Goal: Information Seeking & Learning: Check status

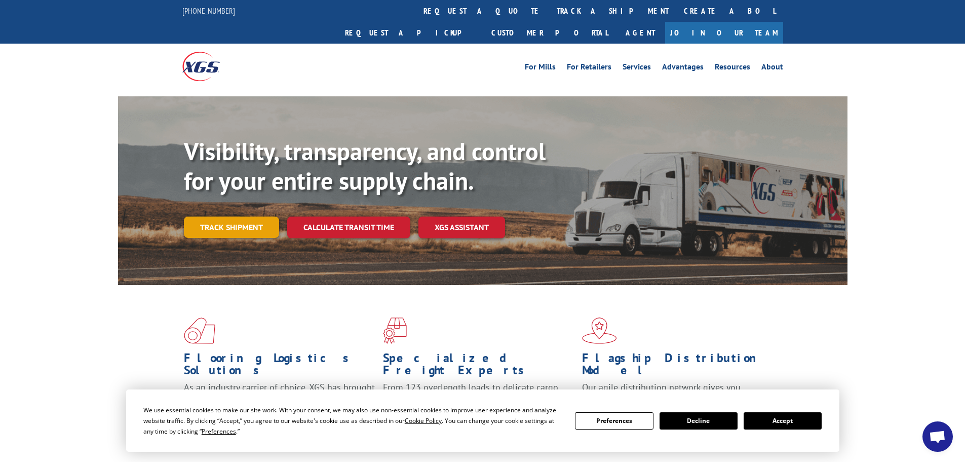
click at [252, 216] on link "Track shipment" at bounding box center [231, 226] width 95 height 21
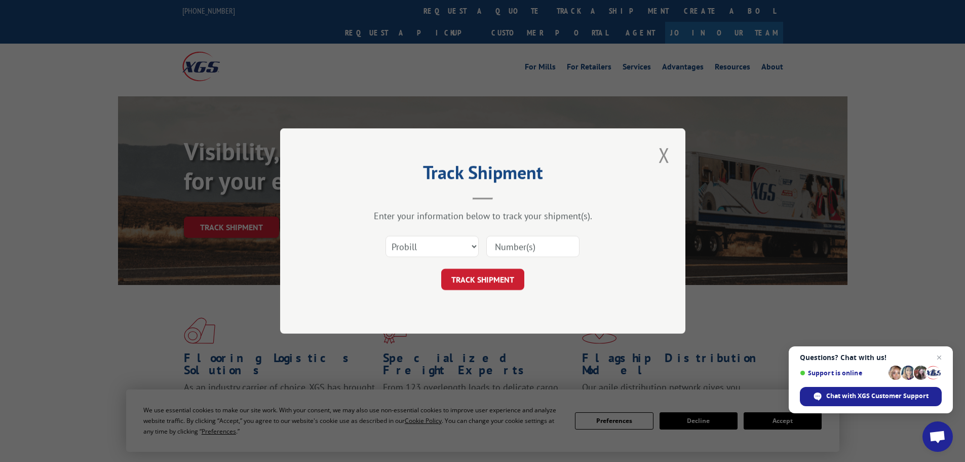
click at [520, 247] on input at bounding box center [532, 246] width 93 height 21
paste input "016877250801"
type input "016877250801"
click button "TRACK SHIPMENT" at bounding box center [482, 279] width 83 height 21
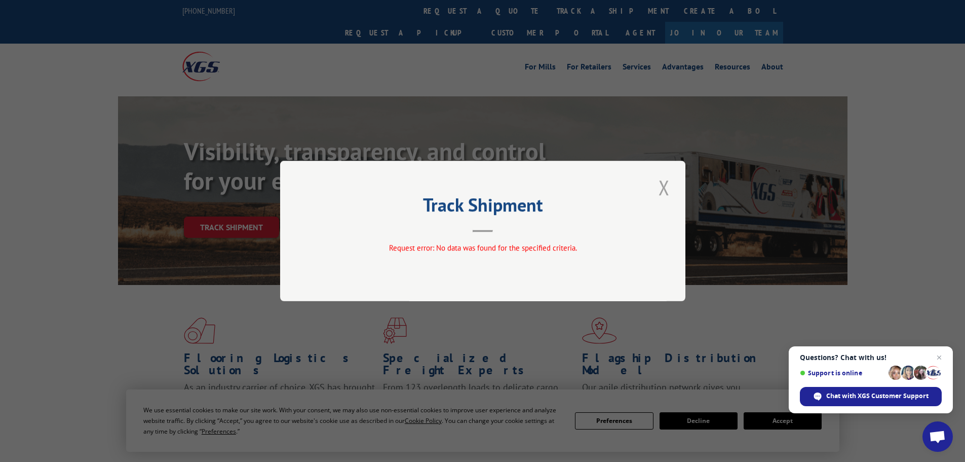
click at [657, 187] on button "Close modal" at bounding box center [664, 187] width 17 height 28
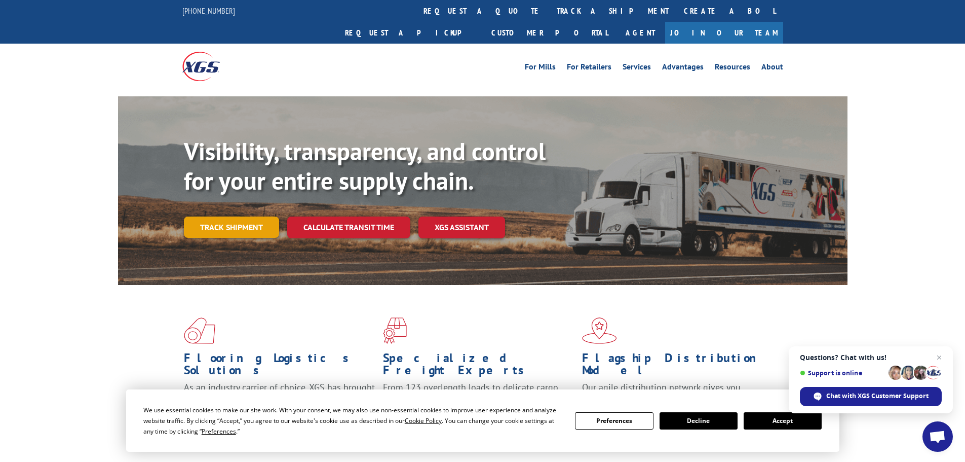
click at [219, 216] on link "Track shipment" at bounding box center [231, 226] width 95 height 21
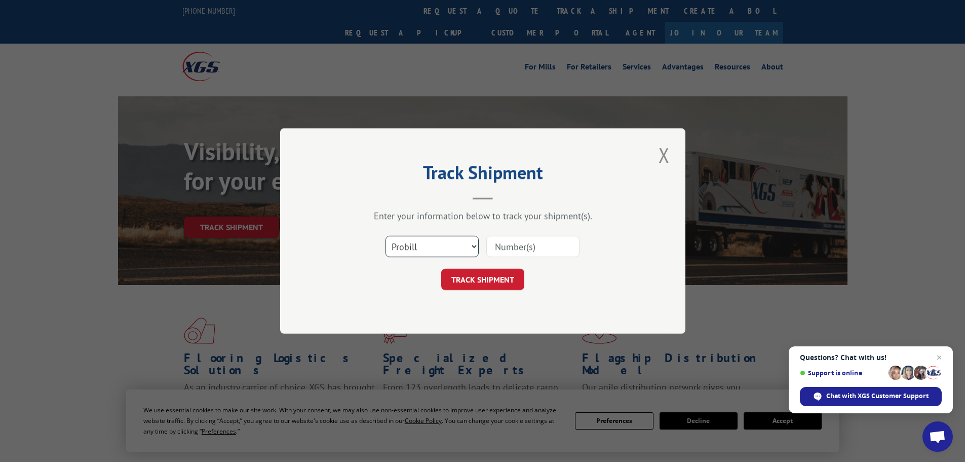
click at [440, 244] on select "Select category... Probill BOL PO" at bounding box center [432, 246] width 93 height 21
select select "po"
click at [386, 236] on select "Select category... Probill BOL PO" at bounding box center [432, 246] width 93 height 21
click at [504, 248] on input at bounding box center [532, 246] width 93 height 21
type input "42520460"
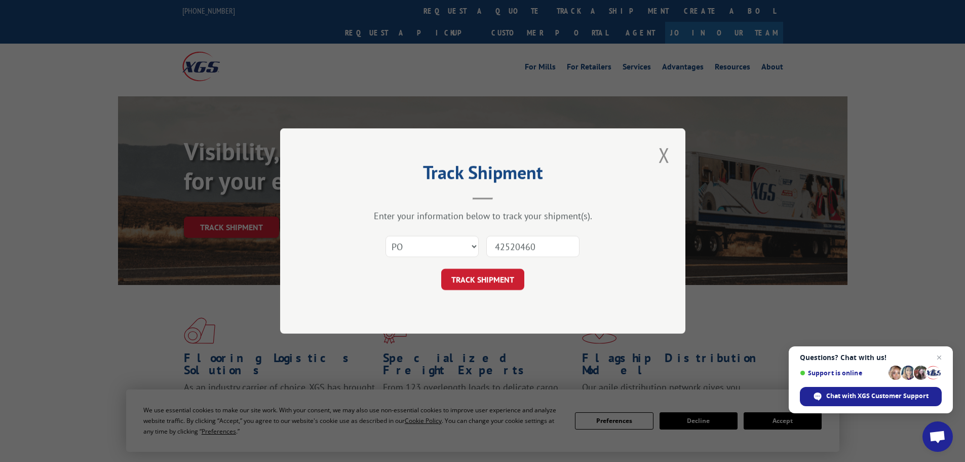
click button "TRACK SHIPMENT" at bounding box center [482, 279] width 83 height 21
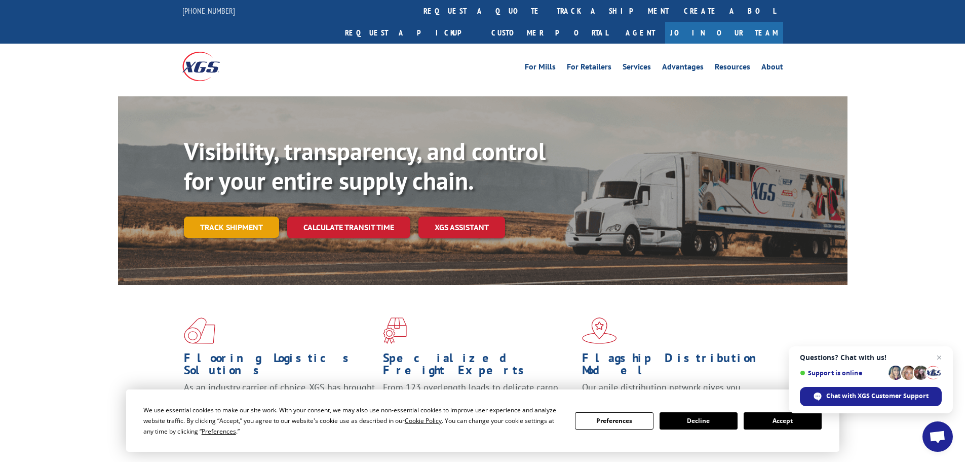
click at [222, 216] on link "Track shipment" at bounding box center [231, 226] width 95 height 21
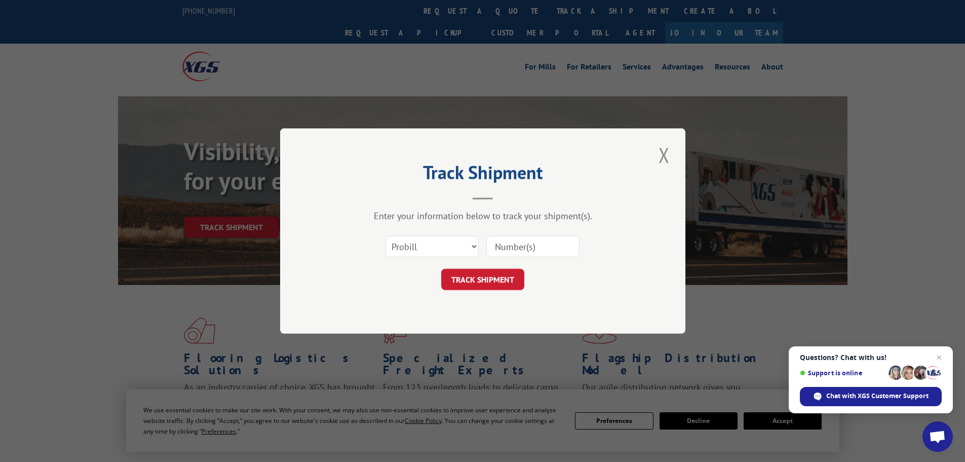
click at [526, 254] on input at bounding box center [532, 246] width 93 height 21
paste input "17308262"
type input "17308262"
click at [508, 273] on button "TRACK SHIPMENT" at bounding box center [482, 279] width 83 height 21
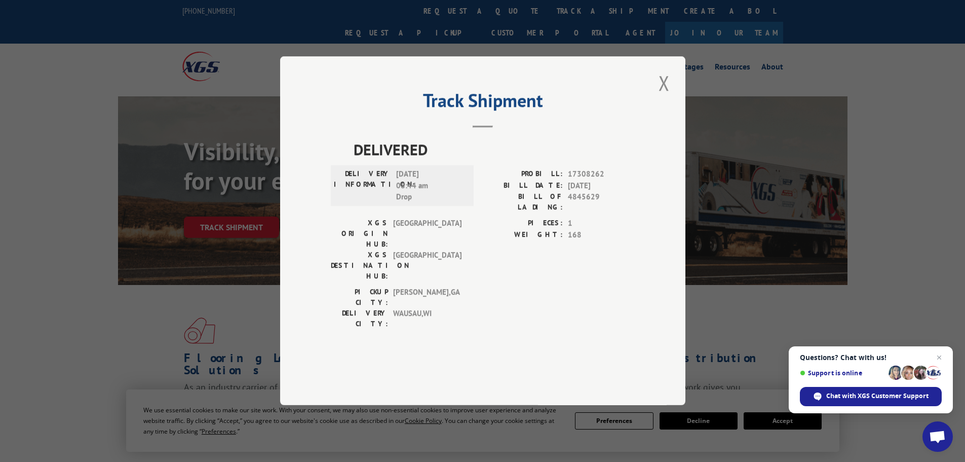
click at [662, 97] on button "Close modal" at bounding box center [664, 83] width 17 height 28
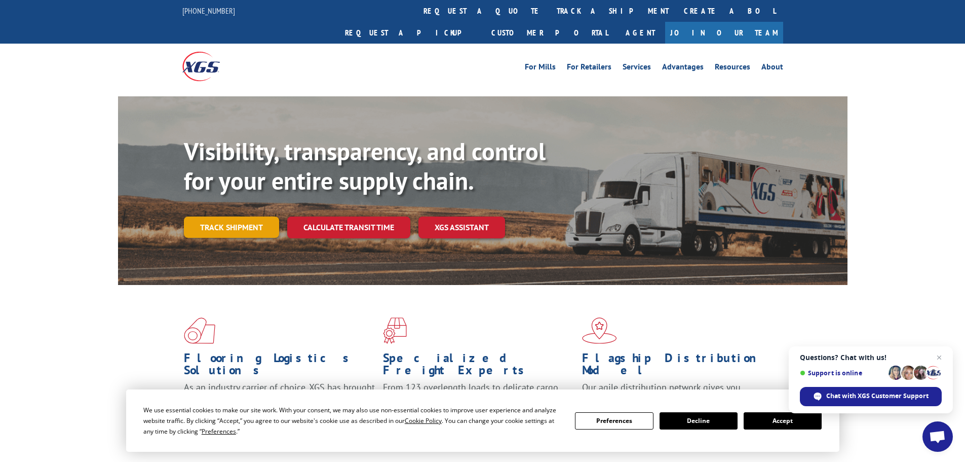
click at [228, 216] on link "Track shipment" at bounding box center [231, 226] width 95 height 21
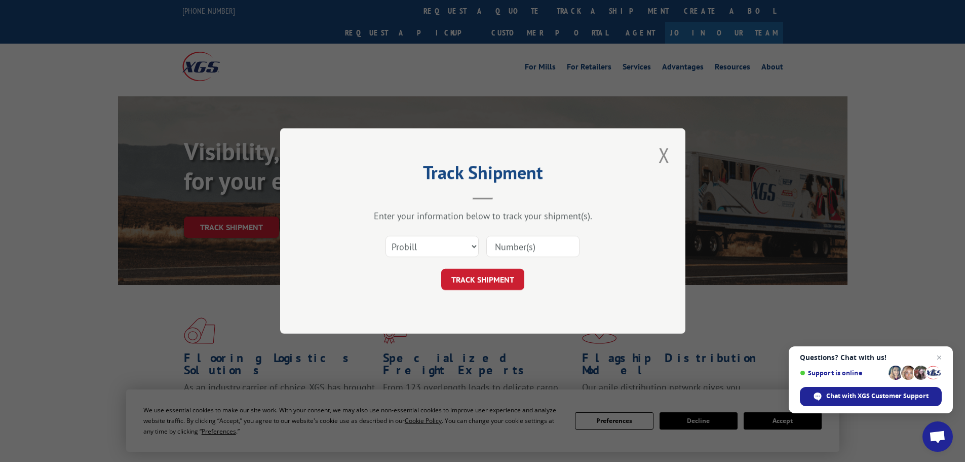
click at [556, 249] on input at bounding box center [532, 246] width 93 height 21
paste input "16397413"
type input "16397413"
click at [507, 282] on button "TRACK SHIPMENT" at bounding box center [482, 279] width 83 height 21
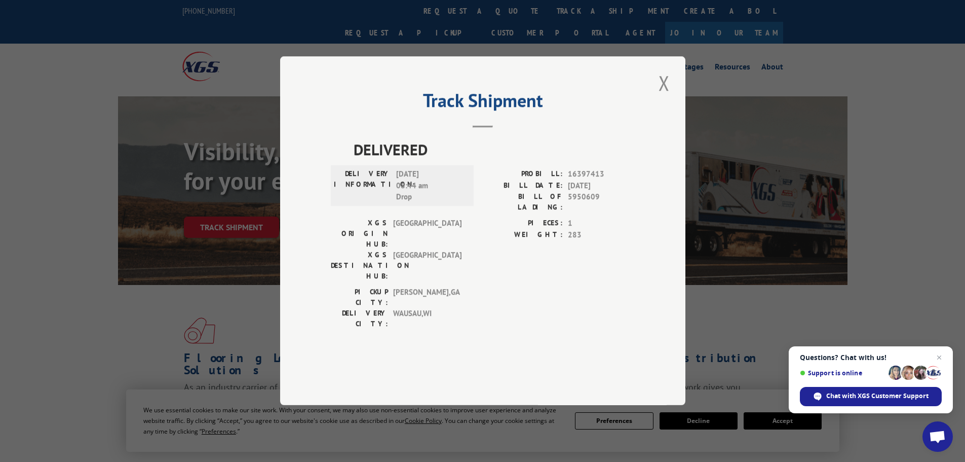
drag, startPoint x: 82, startPoint y: 178, endPoint x: 75, endPoint y: 108, distance: 70.2
click at [82, 175] on div "Track Shipment DELIVERED DELIVERY INFORMATION: [DATE] 08:44 am Drop PROBILL: 16…" at bounding box center [482, 231] width 965 height 462
